Goal: Find specific page/section: Find specific page/section

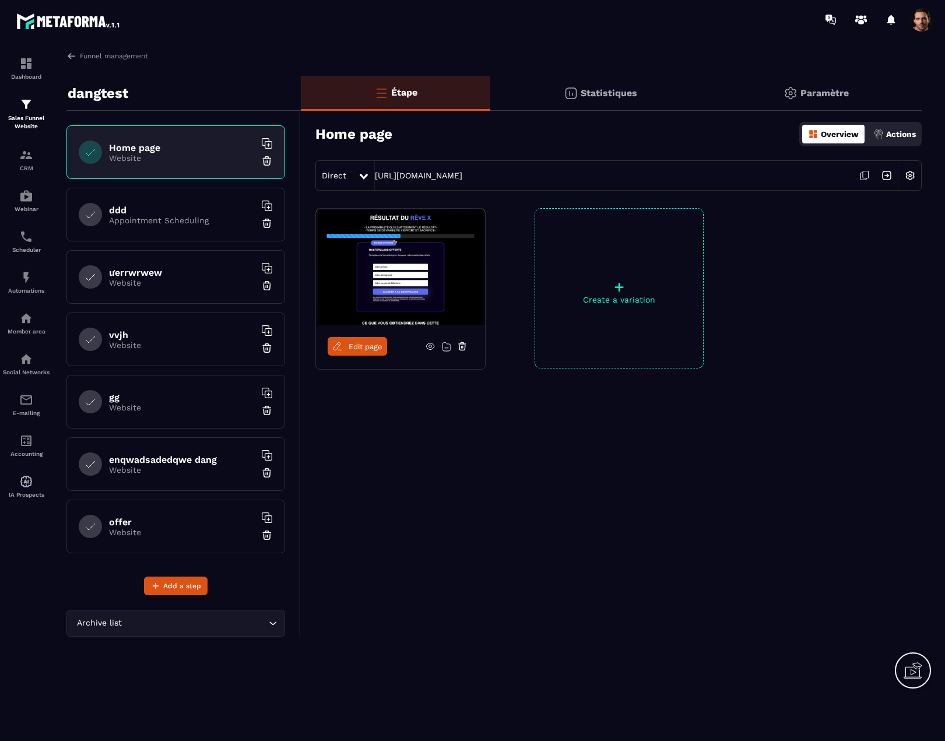
click at [591, 96] on p "Statistiques" at bounding box center [609, 92] width 57 height 11
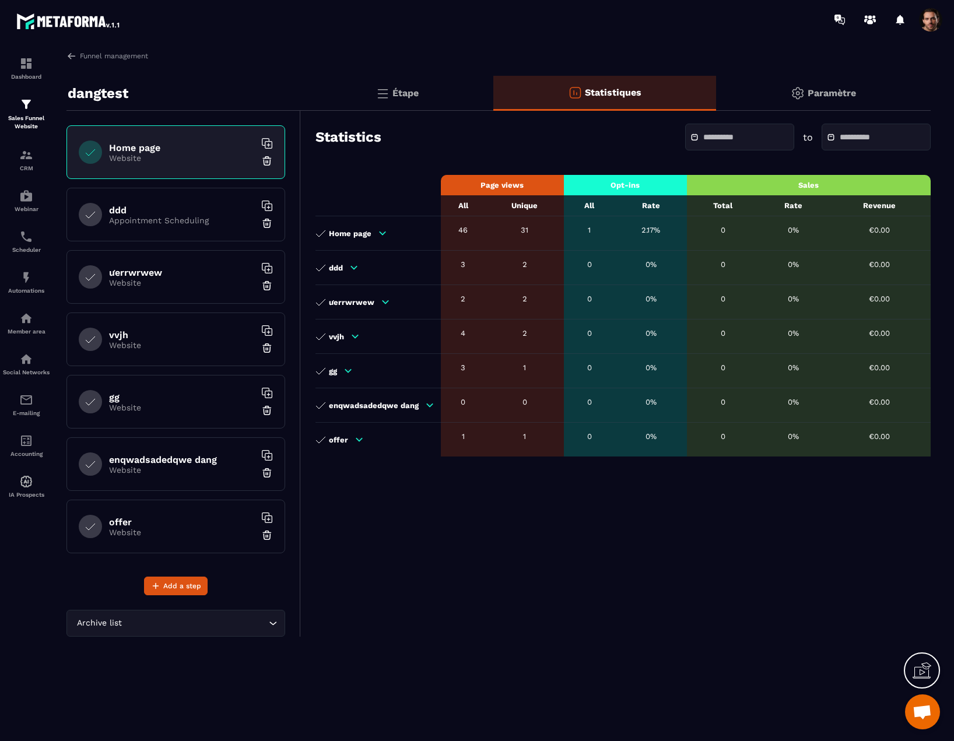
drag, startPoint x: 424, startPoint y: 93, endPoint x: 533, endPoint y: 91, distance: 109.6
click at [424, 93] on div "Étape" at bounding box center [397, 93] width 192 height 35
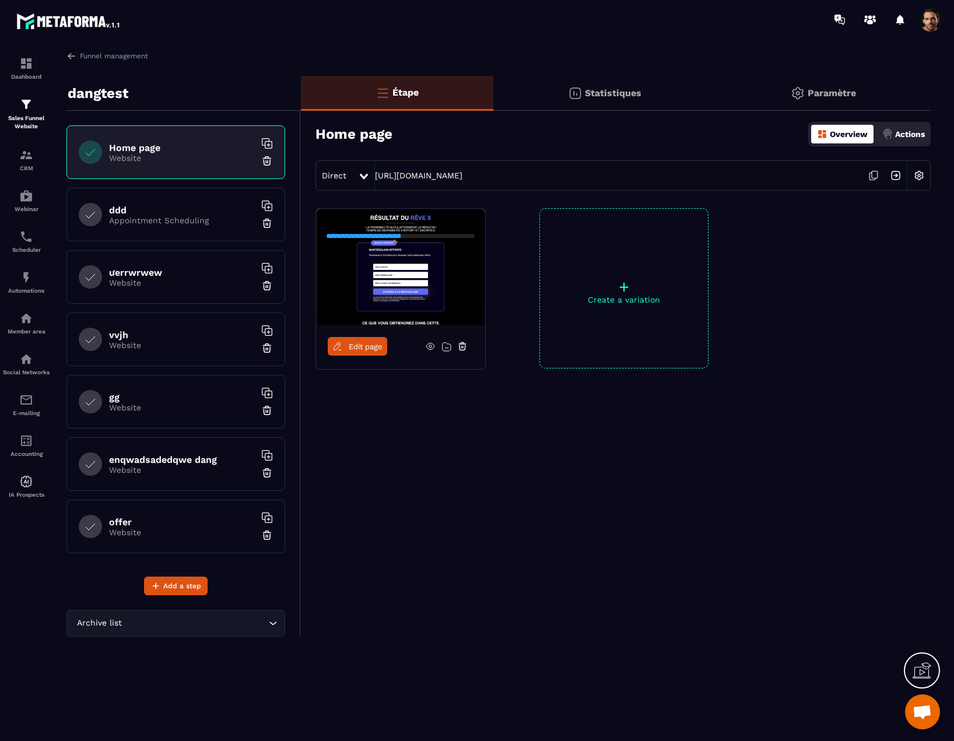
click at [562, 93] on div "Statistiques" at bounding box center [604, 93] width 223 height 35
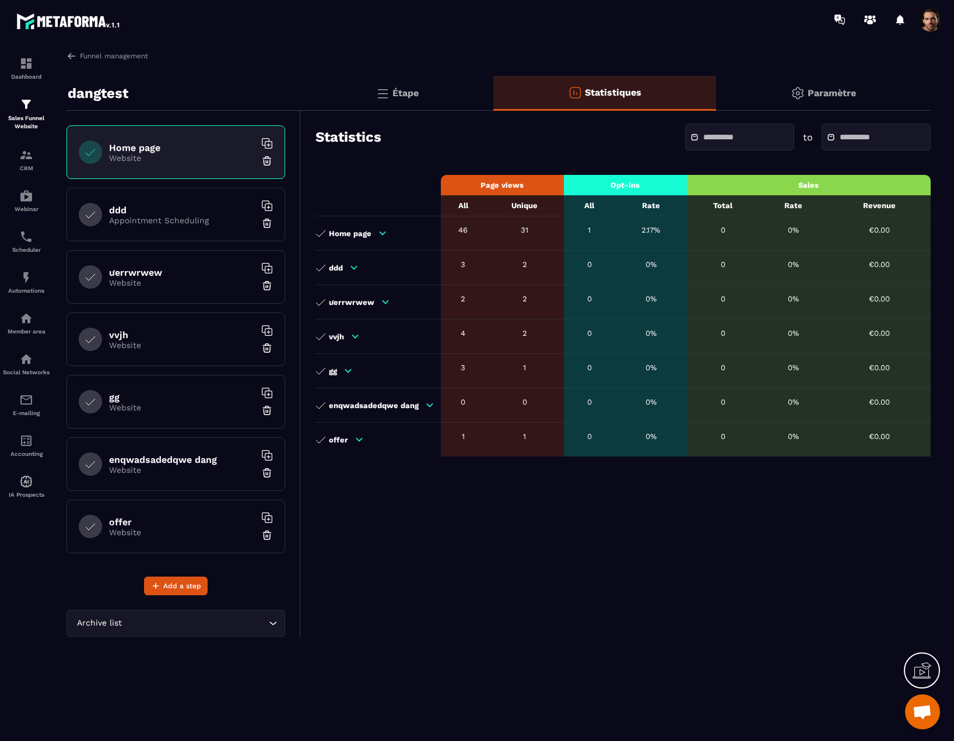
click at [422, 86] on div "Étape" at bounding box center [397, 93] width 192 height 35
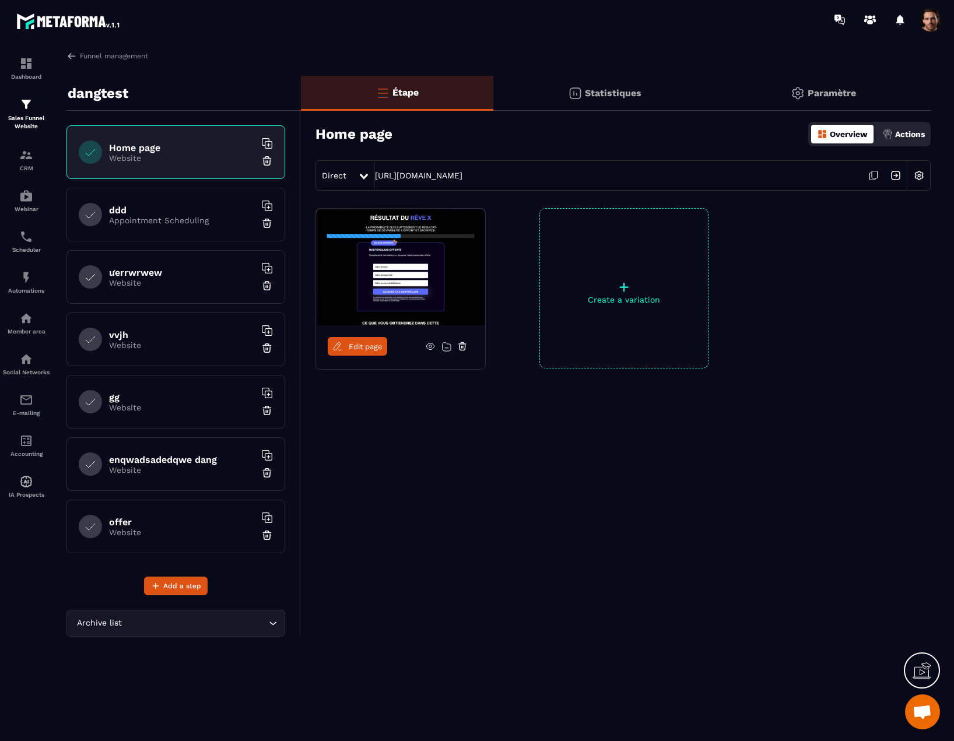
click at [592, 102] on div "Statistiques" at bounding box center [604, 93] width 223 height 35
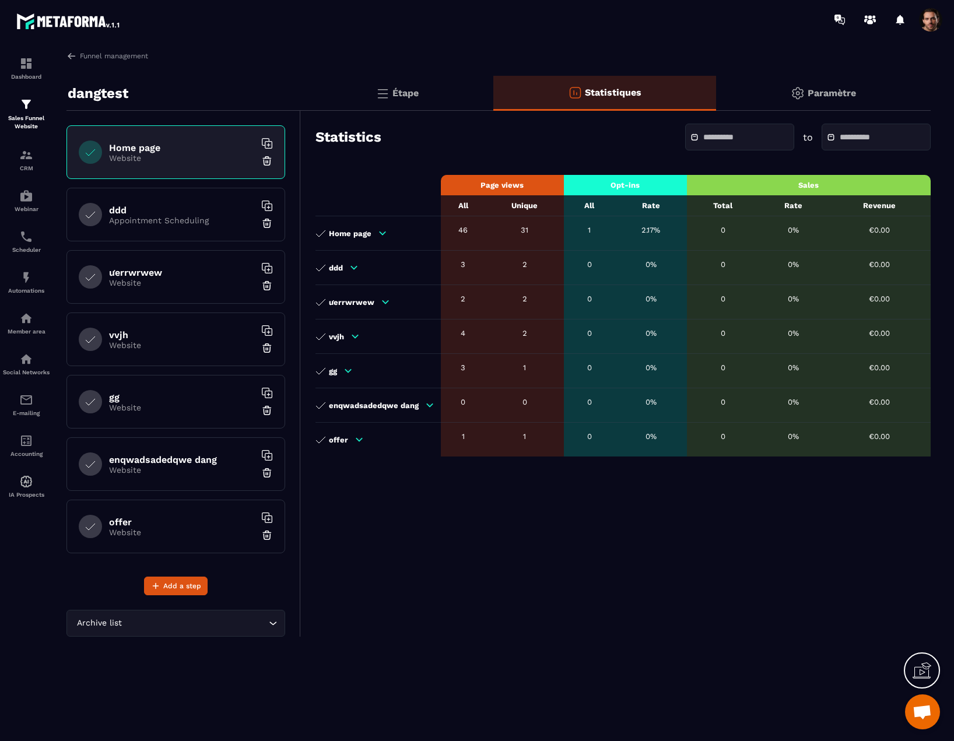
click at [440, 87] on div "Étape" at bounding box center [397, 93] width 192 height 35
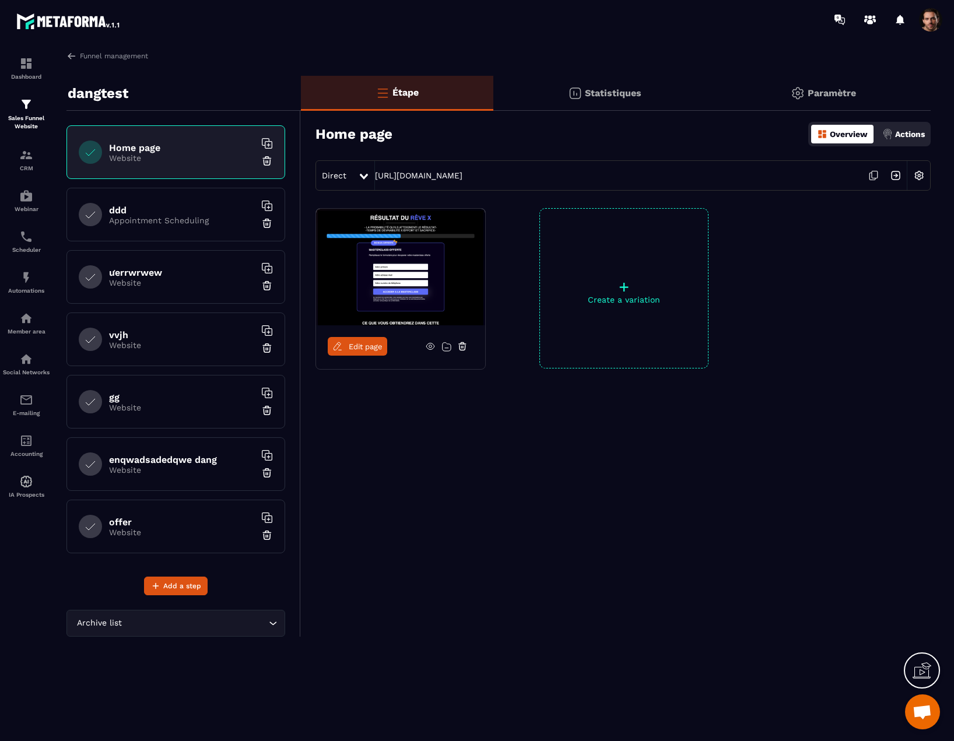
click at [547, 94] on div "Statistiques" at bounding box center [604, 93] width 223 height 35
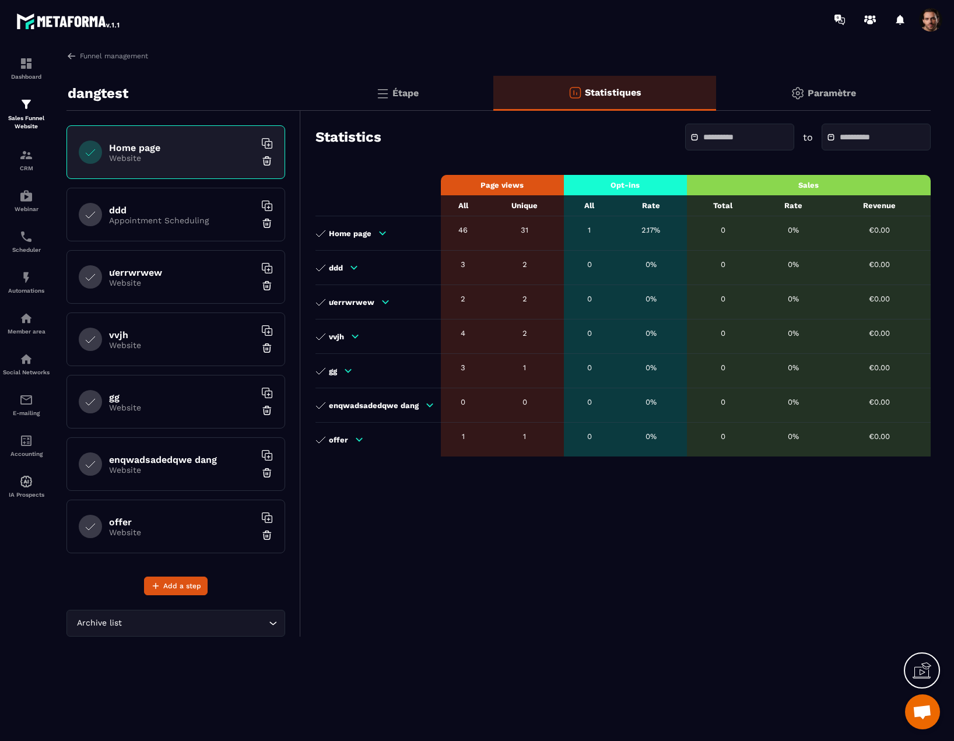
click at [433, 97] on div "Étape" at bounding box center [397, 93] width 192 height 35
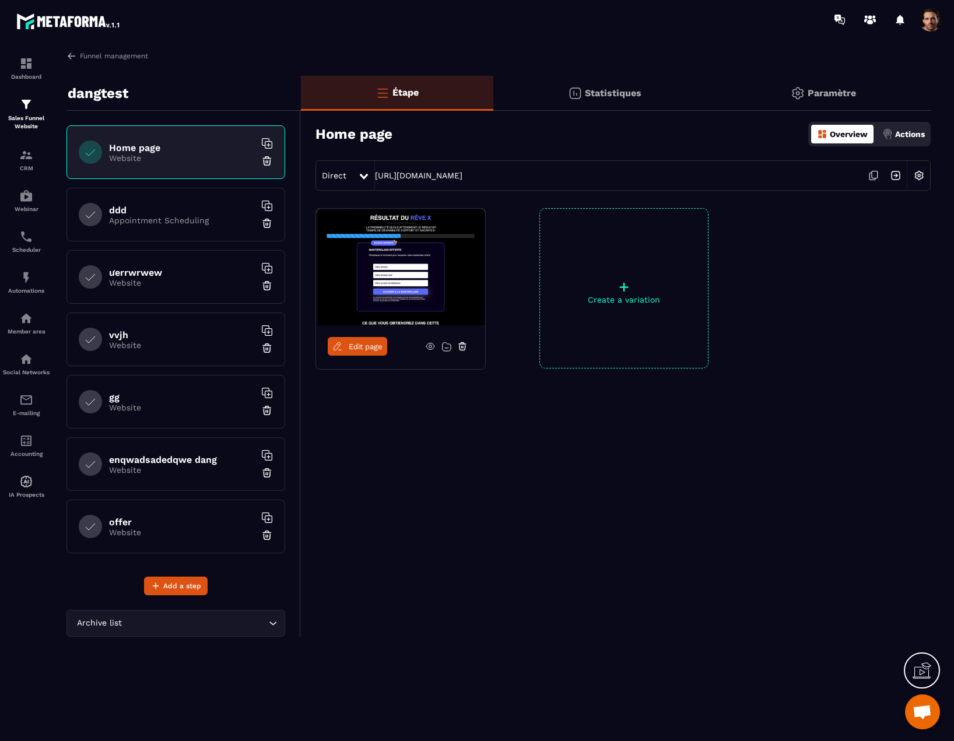
click at [579, 103] on div "Statistiques" at bounding box center [604, 93] width 223 height 35
